Goal: Task Accomplishment & Management: Manage account settings

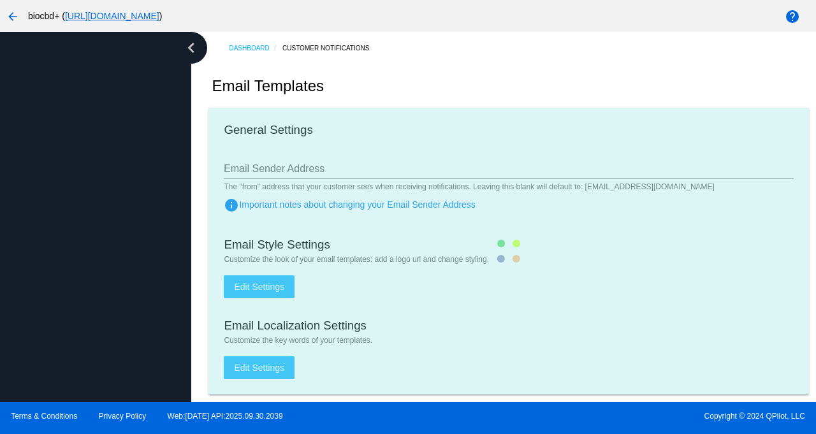
type input "[EMAIL_ADDRESS][DOMAIN_NAME]"
checkbox input "true"
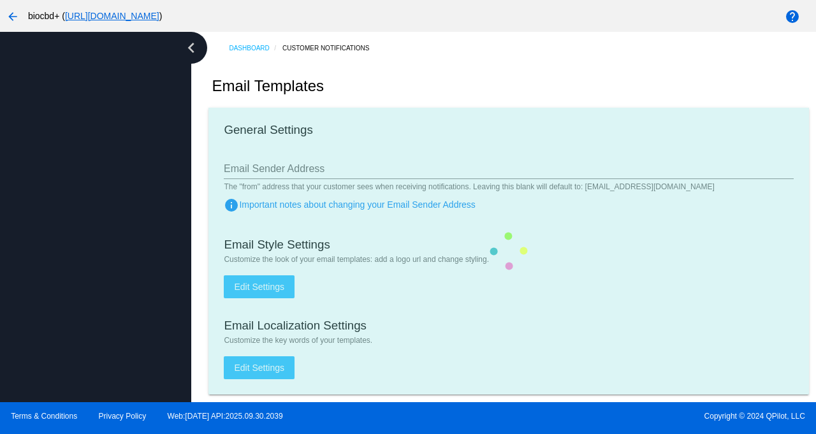
type input "[PERSON_NAME][EMAIL_ADDRESS][DOMAIN_NAME]"
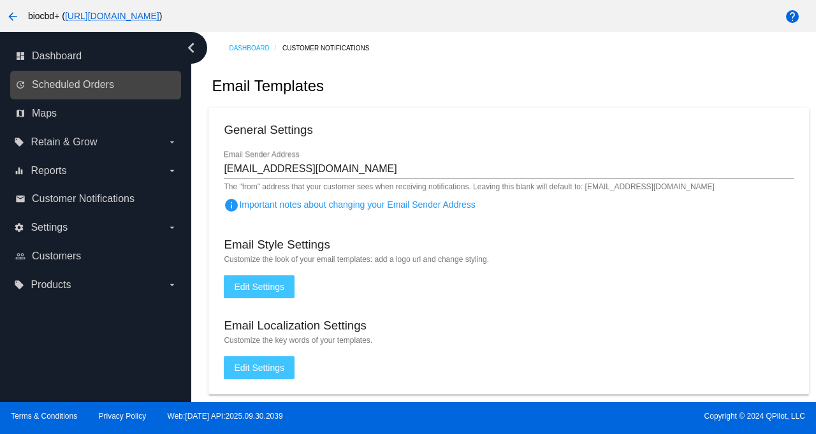
click at [119, 75] on link "update Scheduled Orders" at bounding box center [96, 85] width 162 height 20
